Goal: Task Accomplishment & Management: Use online tool/utility

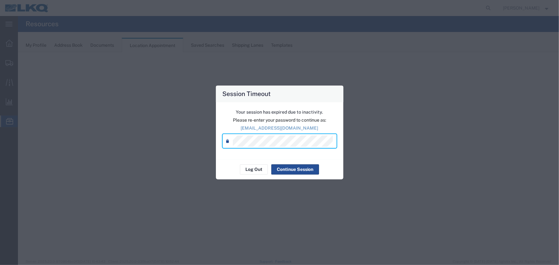
select select "27634"
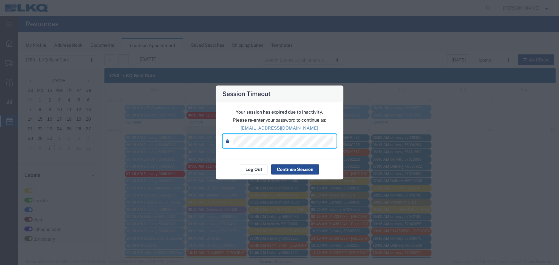
scroll to position [156, 0]
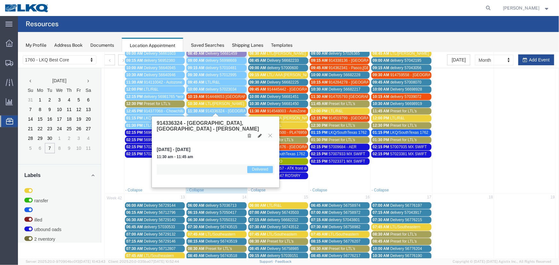
click at [223, 109] on span "914336324 - [GEOGRAPHIC_DATA],[GEOGRAPHIC_DATA] - [PERSON_NAME]" at bounding box center [273, 111] width 137 height 4
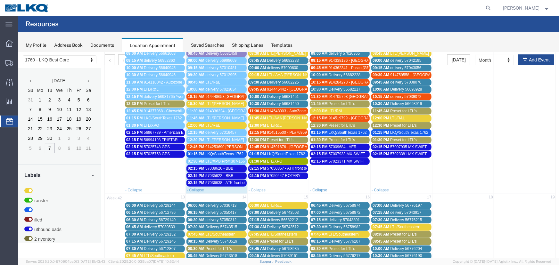
click at [192, 48] on div "Saved Searches" at bounding box center [207, 45] width 33 height 7
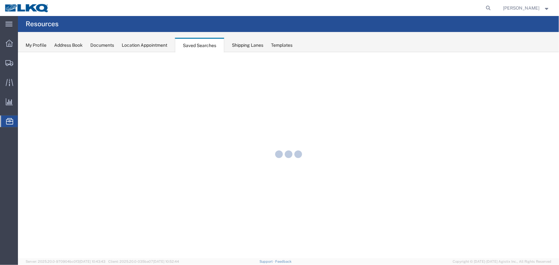
click at [157, 45] on div "Location Appointment" at bounding box center [144, 45] width 45 height 7
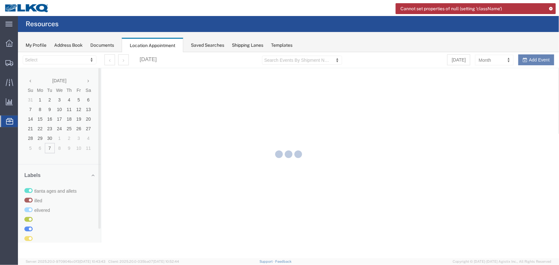
select select "27634"
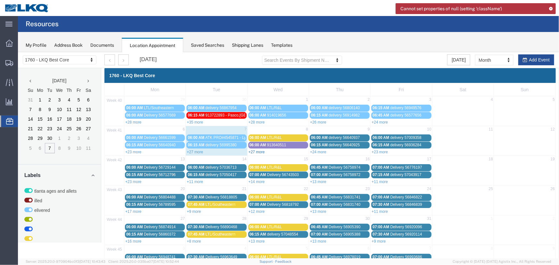
click at [253, 151] on link "+27 more" at bounding box center [256, 151] width 16 height 4
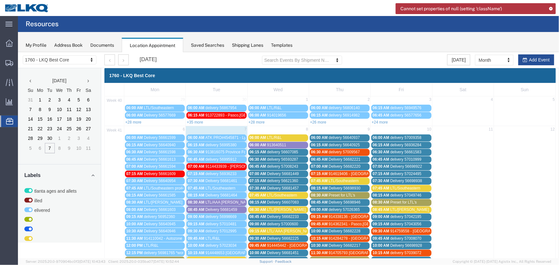
drag, startPoint x: 345, startPoint y: 195, endPoint x: 351, endPoint y: 195, distance: 5.1
click at [345, 195] on span "Preset for LTL's" at bounding box center [341, 195] width 27 height 4
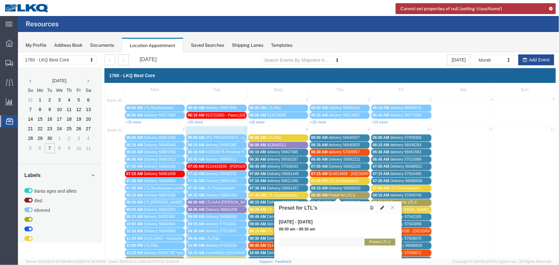
click at [382, 207] on icon at bounding box center [382, 207] width 4 height 4
select select "1"
select select "420"
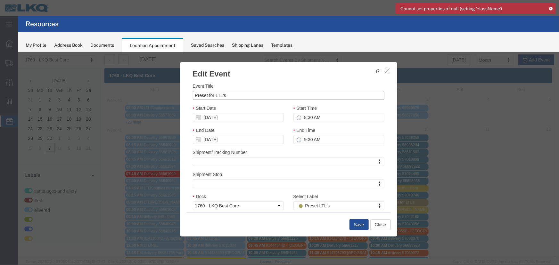
drag, startPoint x: 233, startPoint y: 95, endPoint x: 161, endPoint y: 93, distance: 71.7
click at [162, 93] on div "Edit Event Event Title Preset for LTL's Start Date [DATE] Start Time 8:30 AM En…" at bounding box center [288, 155] width 541 height 206
type input "LTL/[PERSON_NAME]"
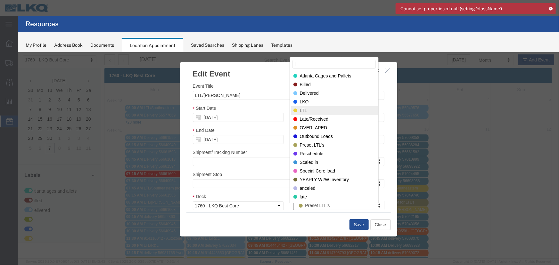
type input "l"
select select "25"
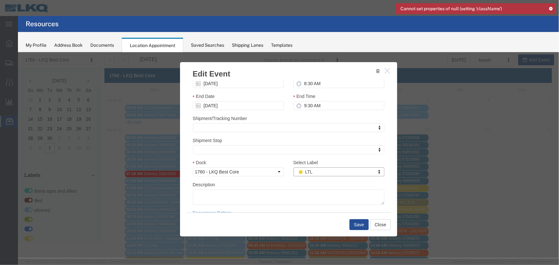
scroll to position [45, 0]
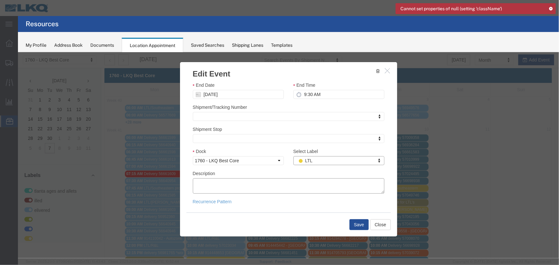
click at [258, 190] on textarea "Description" at bounding box center [287, 185] width 191 height 15
paste textarea "295-4827539 089-5898727"
type textarea "295-4827539 089-5898727"
click at [355, 227] on button "Save" at bounding box center [358, 224] width 19 height 11
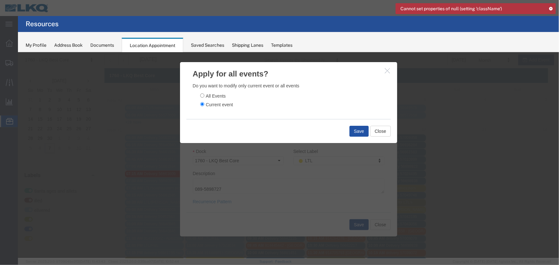
click at [355, 135] on button "Save" at bounding box center [358, 130] width 19 height 11
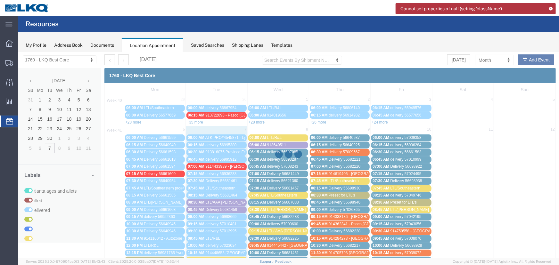
scroll to position [0, 0]
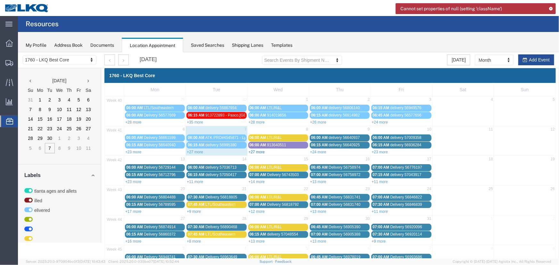
click at [259, 151] on link "+27 more" at bounding box center [256, 151] width 16 height 4
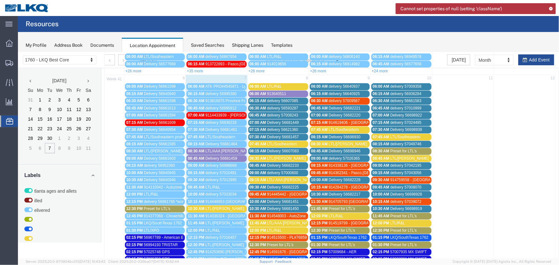
scroll to position [58, 0]
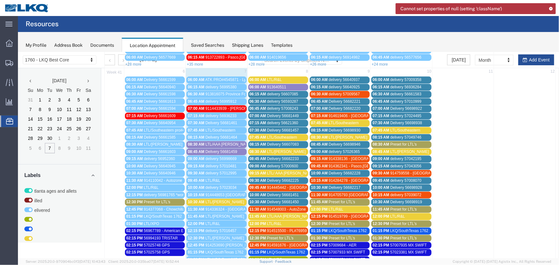
click at [279, 215] on span "LTL/AAA [PERSON_NAME]" at bounding box center [290, 216] width 47 height 4
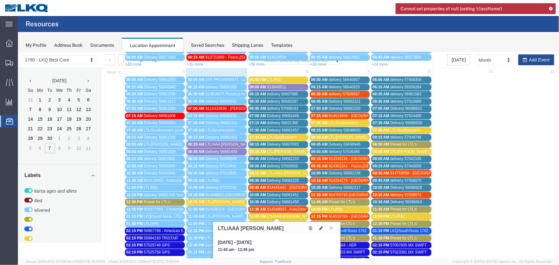
click at [294, 215] on div "11:45 AM LTL/AAA [PERSON_NAME]" at bounding box center [277, 216] width 57 height 5
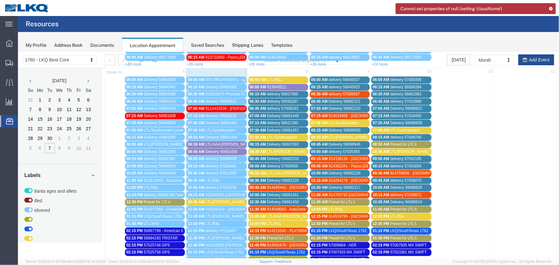
click at [293, 216] on span "LTL/AAA [PERSON_NAME]" at bounding box center [290, 216] width 47 height 4
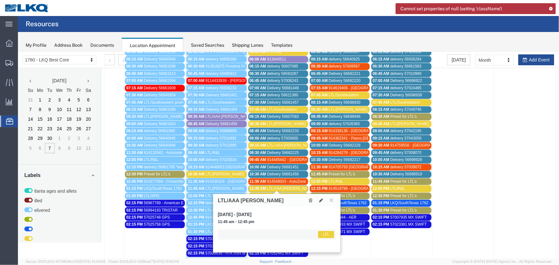
scroll to position [116, 0]
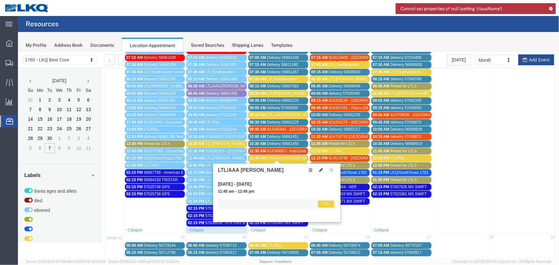
click at [274, 114] on span "LTL/ AAA [PERSON_NAME] PRO# 67031907" at bounding box center [305, 114] width 77 height 4
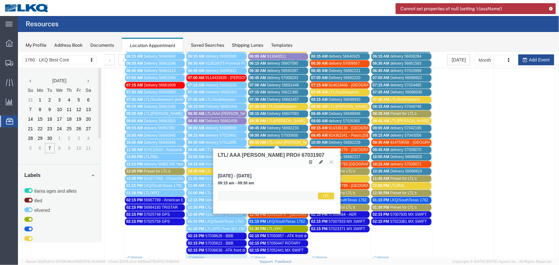
scroll to position [87, 0]
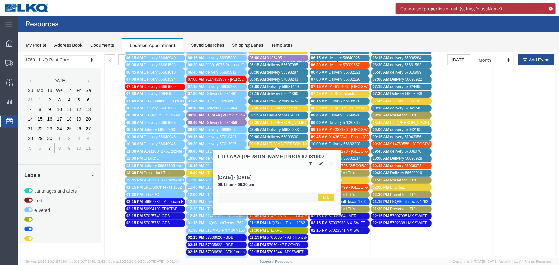
click at [289, 149] on span "Delivery 56682225" at bounding box center [283, 151] width 32 height 4
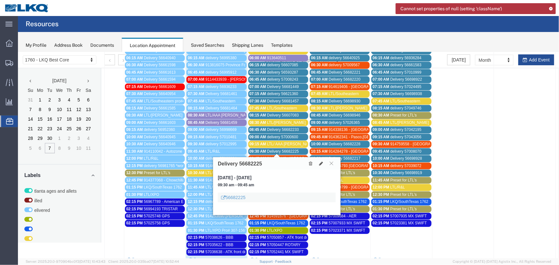
click at [297, 144] on span "LTL/ AAA [PERSON_NAME] PRO# 67031907" at bounding box center [305, 143] width 77 height 4
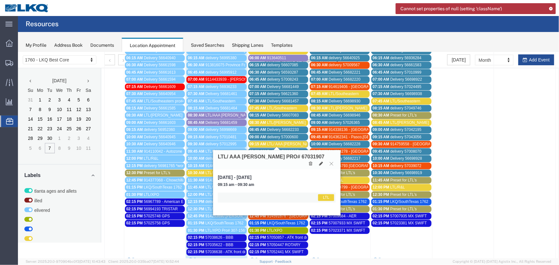
click at [287, 141] on span "LTL/ AAA [PERSON_NAME] PRO# 67031907" at bounding box center [305, 143] width 77 height 4
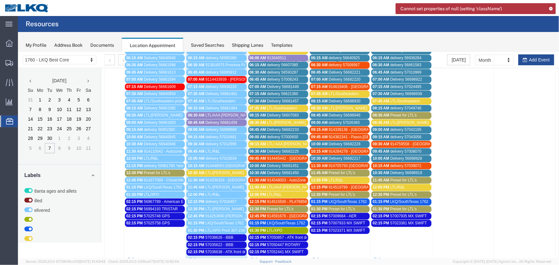
click at [231, 113] on span "LTL/AAA [PERSON_NAME] *rejected*" at bounding box center [237, 115] width 65 height 4
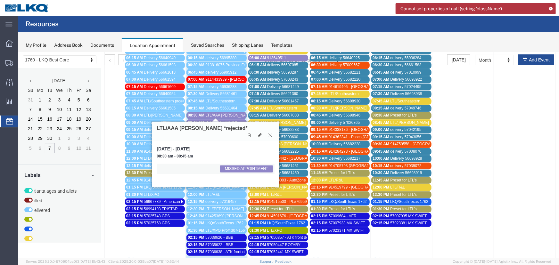
click at [249, 133] on icon at bounding box center [249, 135] width 4 height 4
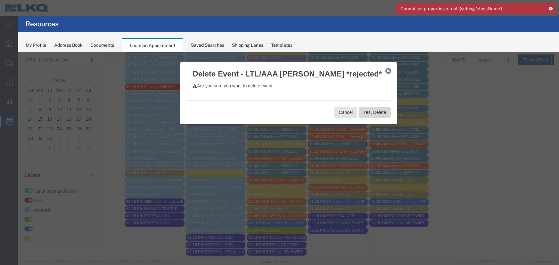
click at [371, 110] on button "Yes, Delete" at bounding box center [374, 112] width 32 height 11
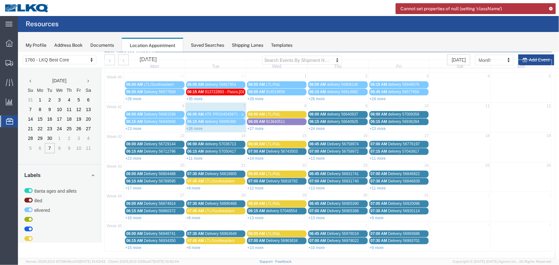
scroll to position [22, 0]
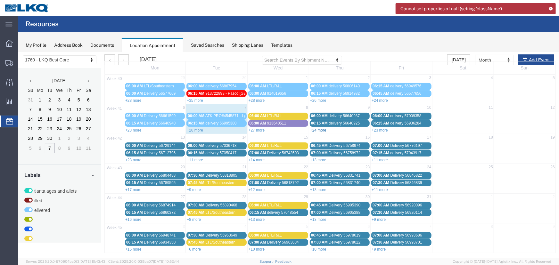
click at [313, 128] on link "+24 more" at bounding box center [318, 130] width 16 height 4
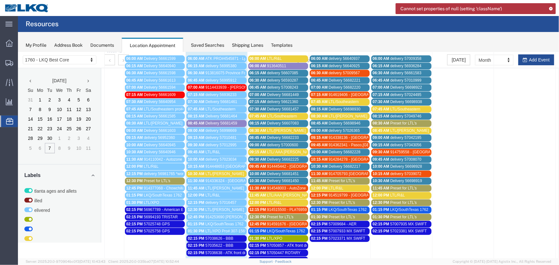
scroll to position [80, 0]
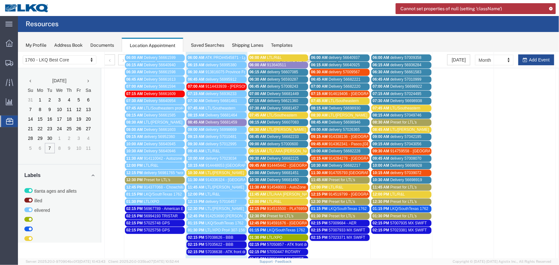
click at [325, 180] on span "11:45 AM" at bounding box center [318, 179] width 17 height 4
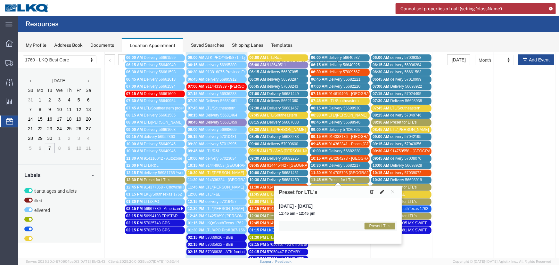
drag, startPoint x: 381, startPoint y: 191, endPoint x: 318, endPoint y: 100, distance: 111.2
click at [381, 191] on icon at bounding box center [382, 191] width 4 height 4
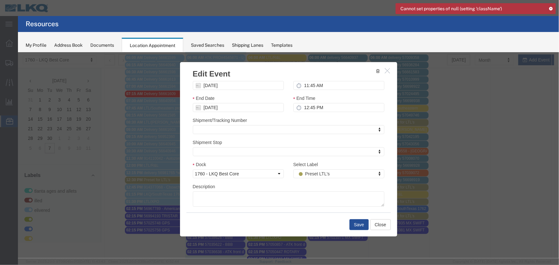
scroll to position [45, 0]
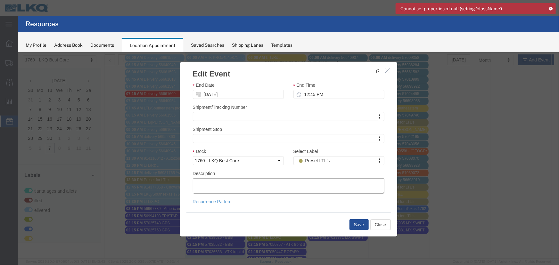
click at [222, 186] on textarea "Description" at bounding box center [287, 185] width 191 height 15
paste textarea "3 SKDS AT 850 LBS..........SHPPR: DCC 66...............PRO# 70954933 7 SKDS AT …"
type textarea "3 SKDS AT 850 LBS..........SHPPR: DCC 66...............PRO# 70954933 7 SKDS AT …"
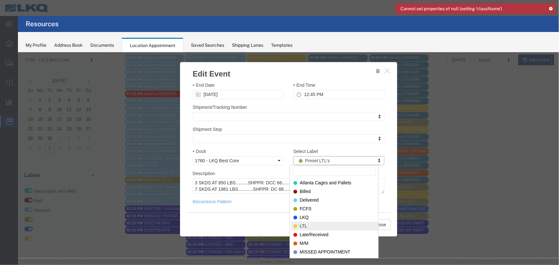
drag, startPoint x: 312, startPoint y: 224, endPoint x: 310, endPoint y: 220, distance: 3.9
select select "25"
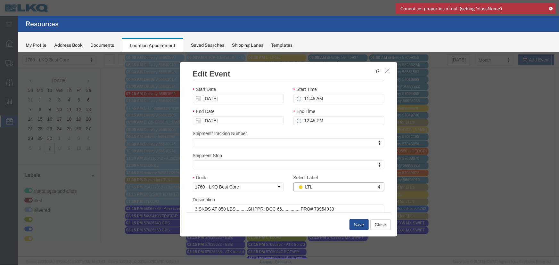
scroll to position [0, 0]
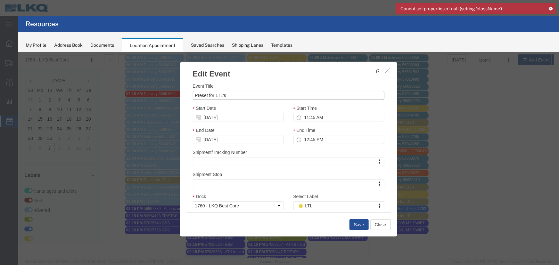
drag, startPoint x: 230, startPoint y: 92, endPoint x: 158, endPoint y: 93, distance: 72.4
click at [157, 94] on div "Edit Event Event Title Preset for LTL's Start Date [DATE] Start Time 11:45 AM E…" at bounding box center [288, 155] width 541 height 206
type input "LTL/AAA [PERSON_NAME]"
click at [353, 221] on button "Save" at bounding box center [358, 224] width 19 height 11
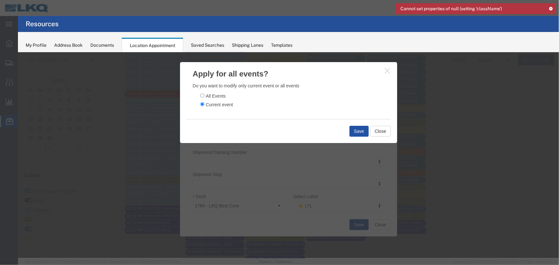
click at [355, 129] on button "Save" at bounding box center [358, 130] width 19 height 11
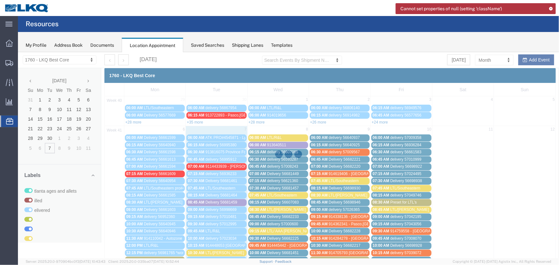
click at [549, 8] on icon at bounding box center [550, 9] width 4 height 4
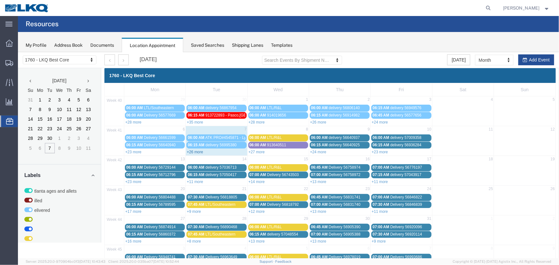
click at [192, 151] on link "+26 more" at bounding box center [194, 151] width 16 height 4
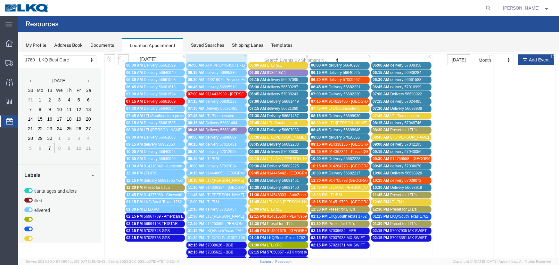
scroll to position [87, 0]
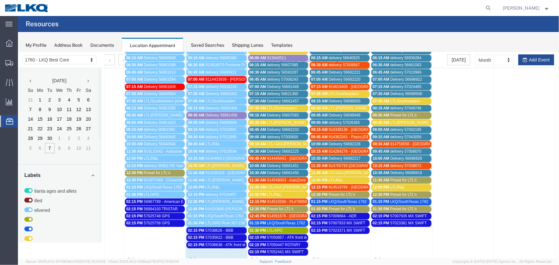
click at [283, 185] on span "LTL/AAA [PERSON_NAME]" at bounding box center [290, 187] width 47 height 4
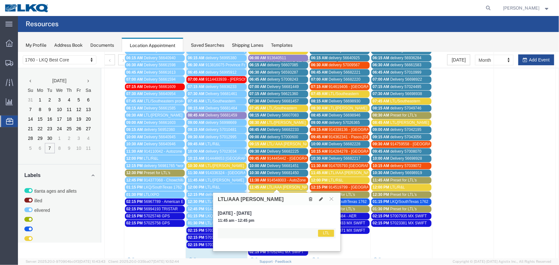
click at [311, 197] on icon at bounding box center [310, 199] width 4 height 4
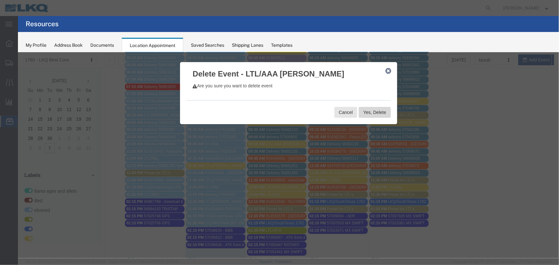
click at [367, 108] on button "Yes, Delete" at bounding box center [374, 112] width 32 height 11
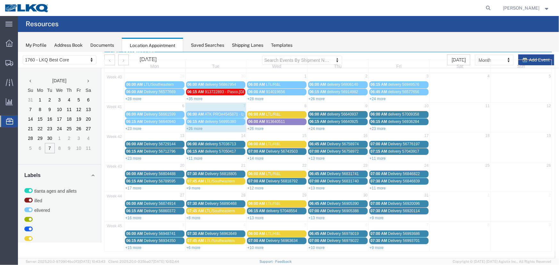
scroll to position [22, 0]
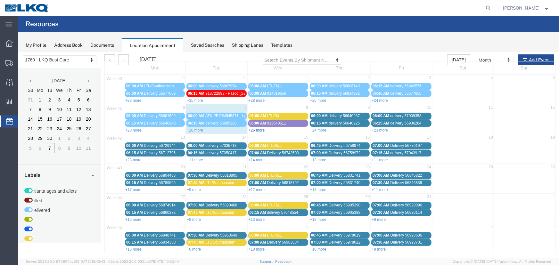
click at [256, 129] on link "+26 more" at bounding box center [256, 130] width 16 height 4
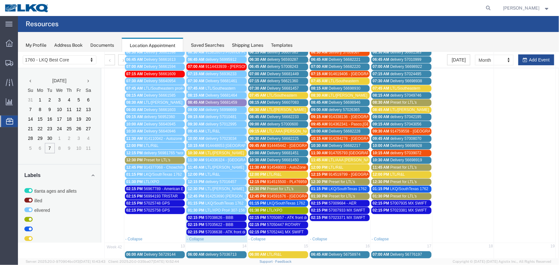
scroll to position [174, 0]
